Goal: Task Accomplishment & Management: Use online tool/utility

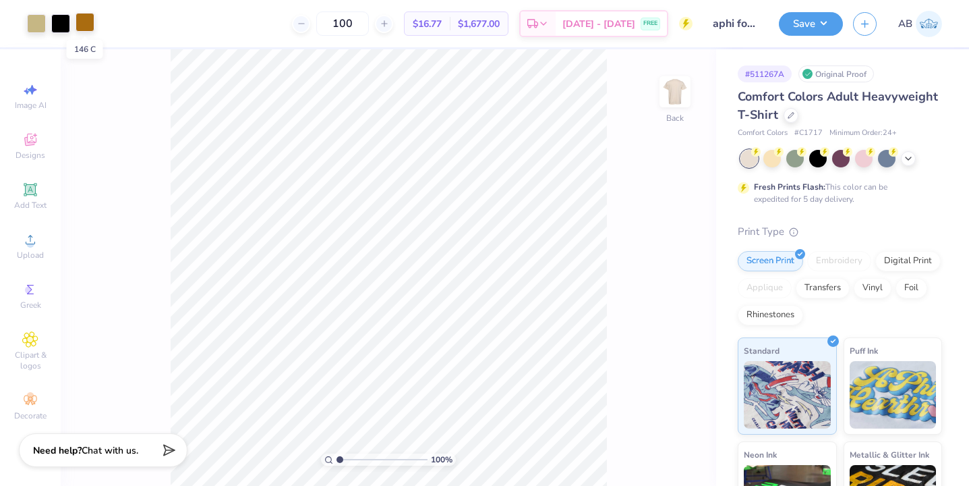
click at [86, 29] on div at bounding box center [85, 22] width 19 height 19
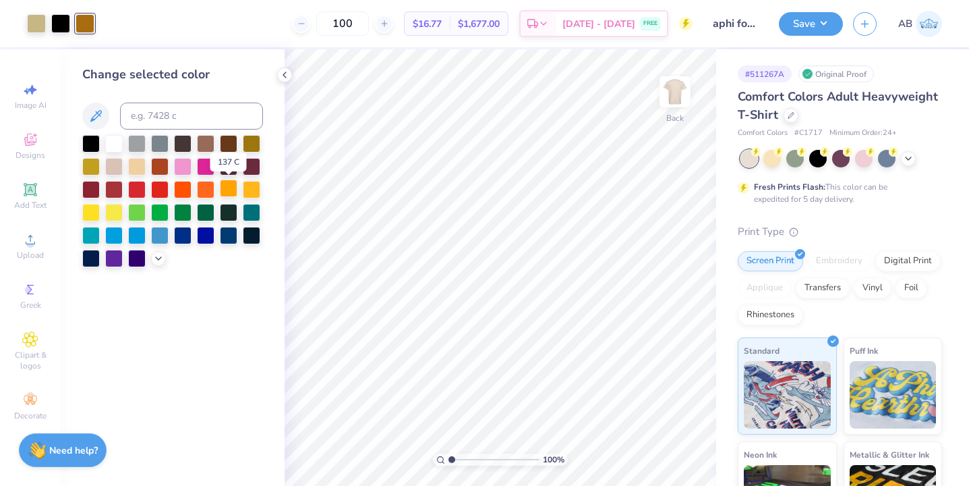
click at [235, 184] on div at bounding box center [229, 188] width 18 height 18
click at [90, 210] on div at bounding box center [91, 211] width 18 height 18
click at [253, 192] on div at bounding box center [252, 188] width 18 height 18
click at [155, 256] on icon at bounding box center [158, 257] width 11 height 11
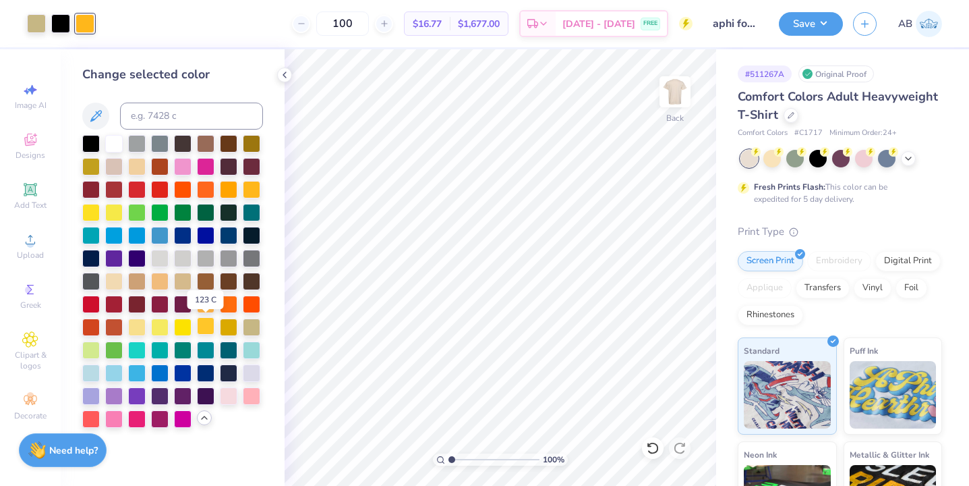
click at [209, 329] on div at bounding box center [206, 326] width 18 height 18
click at [178, 329] on div at bounding box center [183, 326] width 18 height 18
click at [204, 304] on div at bounding box center [206, 303] width 18 height 18
click at [231, 182] on div at bounding box center [229, 188] width 18 height 18
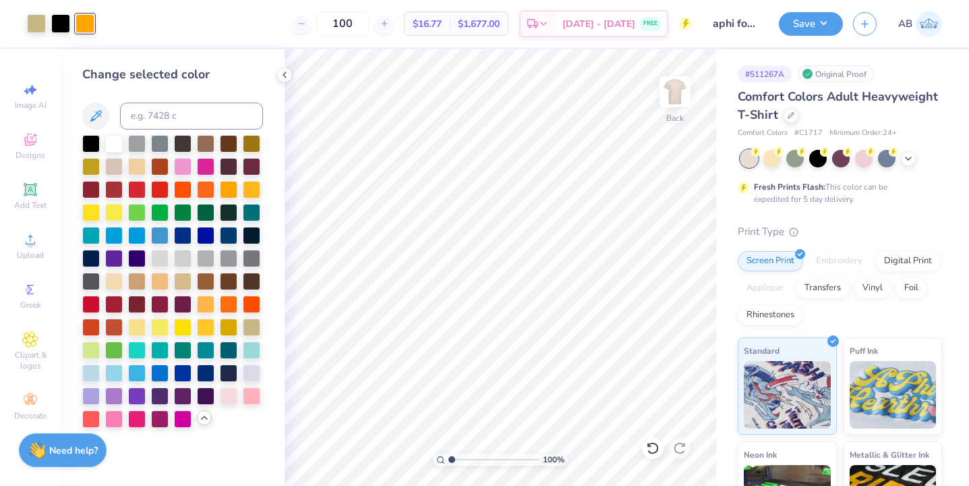
click at [262, 188] on div at bounding box center [172, 281] width 181 height 293
click at [255, 188] on div at bounding box center [252, 188] width 18 height 18
click at [207, 297] on div at bounding box center [206, 303] width 18 height 18
click at [255, 188] on div at bounding box center [252, 188] width 18 height 18
click at [287, 72] on icon at bounding box center [284, 74] width 11 height 11
